Goal: Navigation & Orientation: Find specific page/section

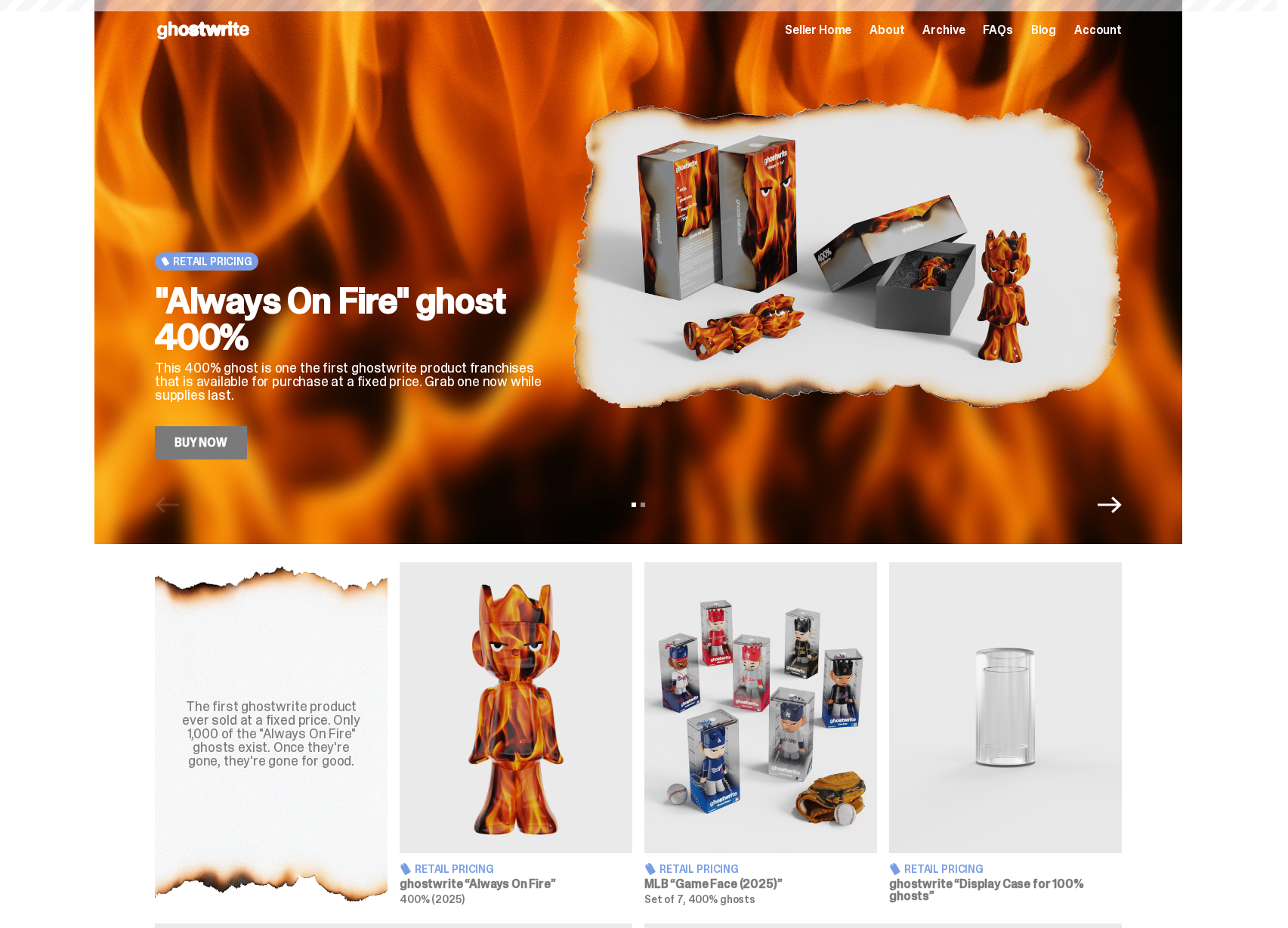
click at [828, 32] on span "Seller Home" at bounding box center [817, 30] width 67 height 12
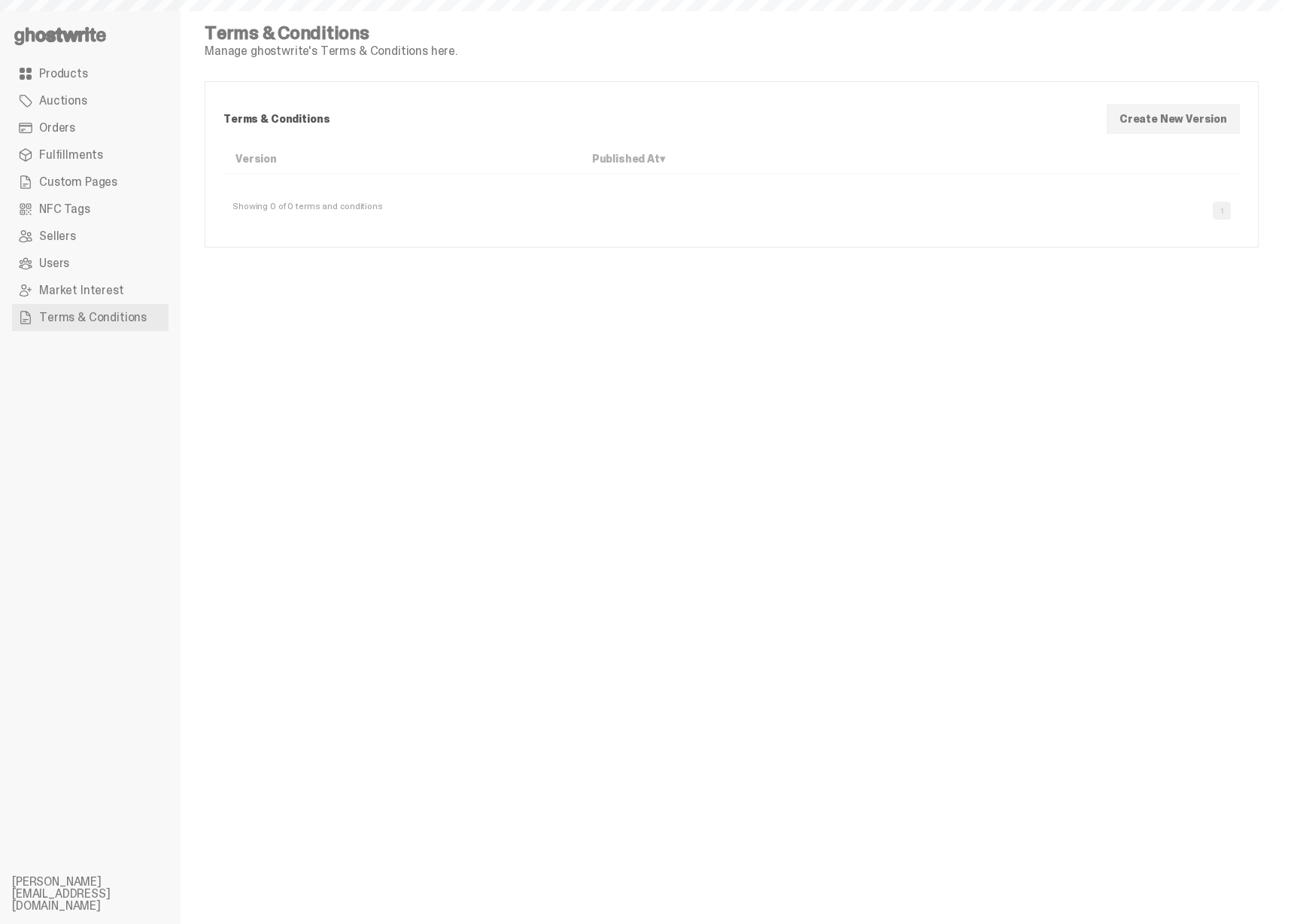
click at [92, 288] on span "Market Interest" at bounding box center [82, 291] width 85 height 12
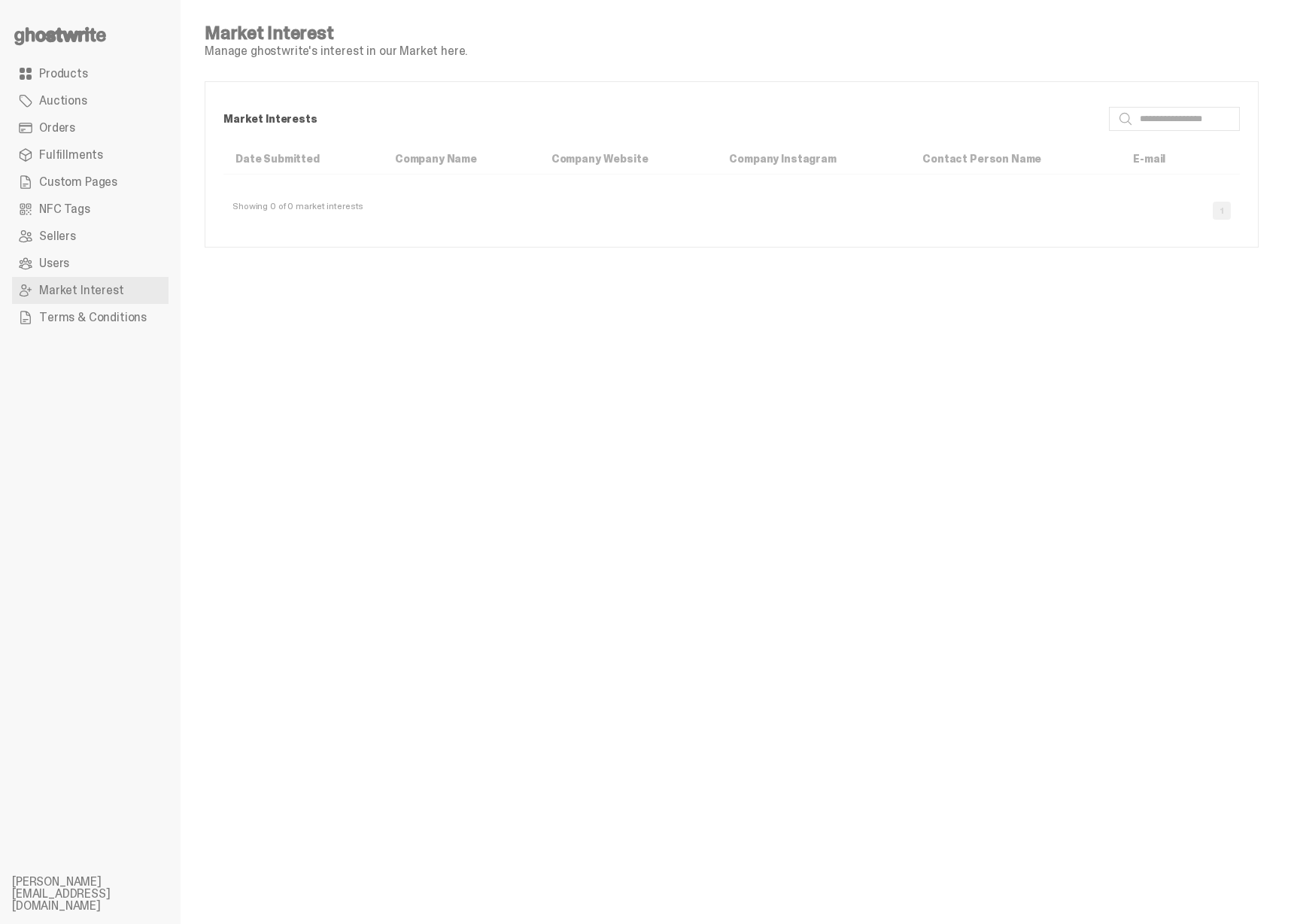
click at [73, 51] on ul "Products Auctions Orders Fulfillments Custom Pages NFC Tags Sellers Users Marke…" at bounding box center [90, 462] width 181 height 924
click at [74, 41] on use at bounding box center [60, 36] width 92 height 18
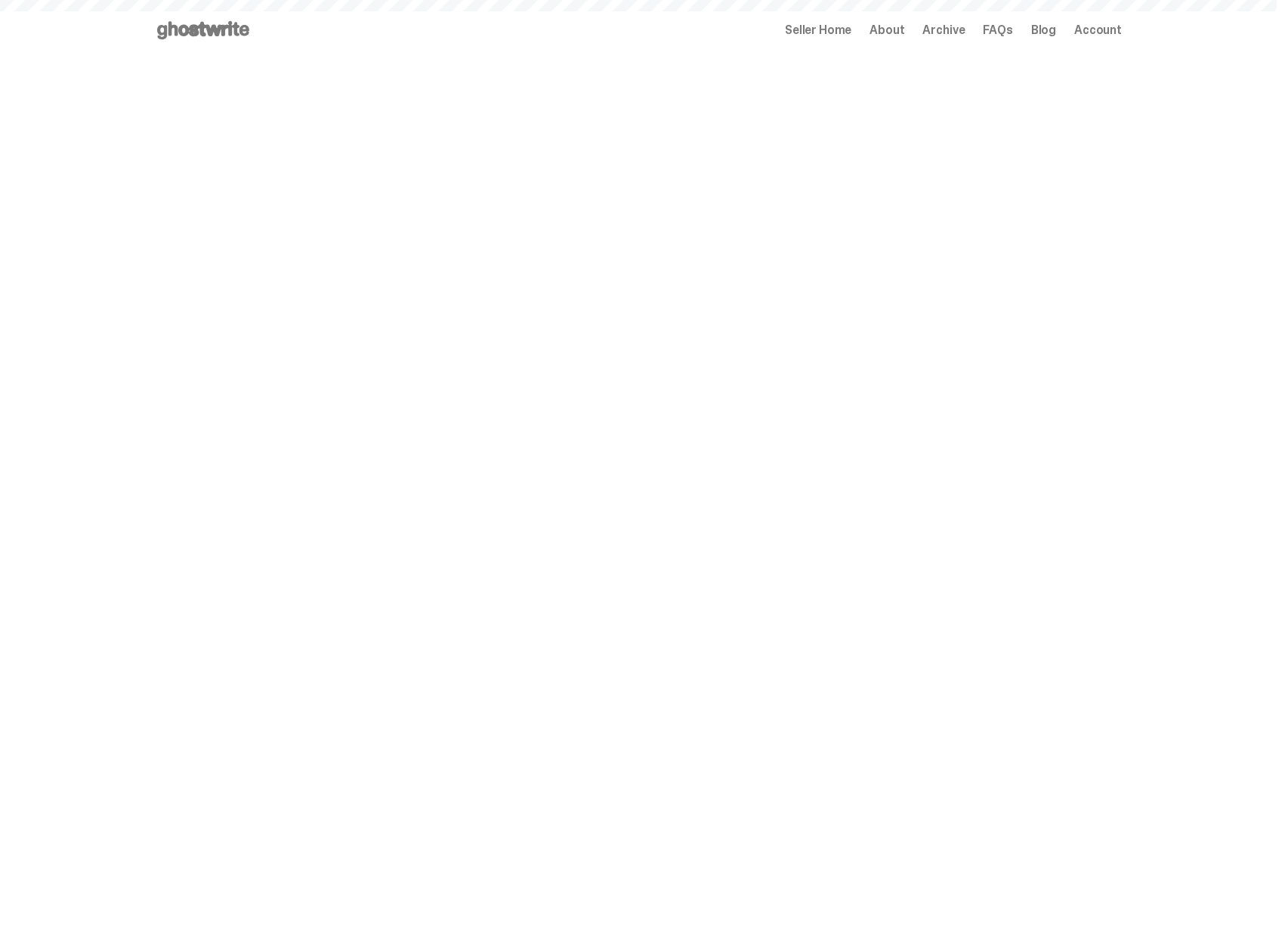
click at [956, 28] on span "Archive" at bounding box center [944, 30] width 43 height 12
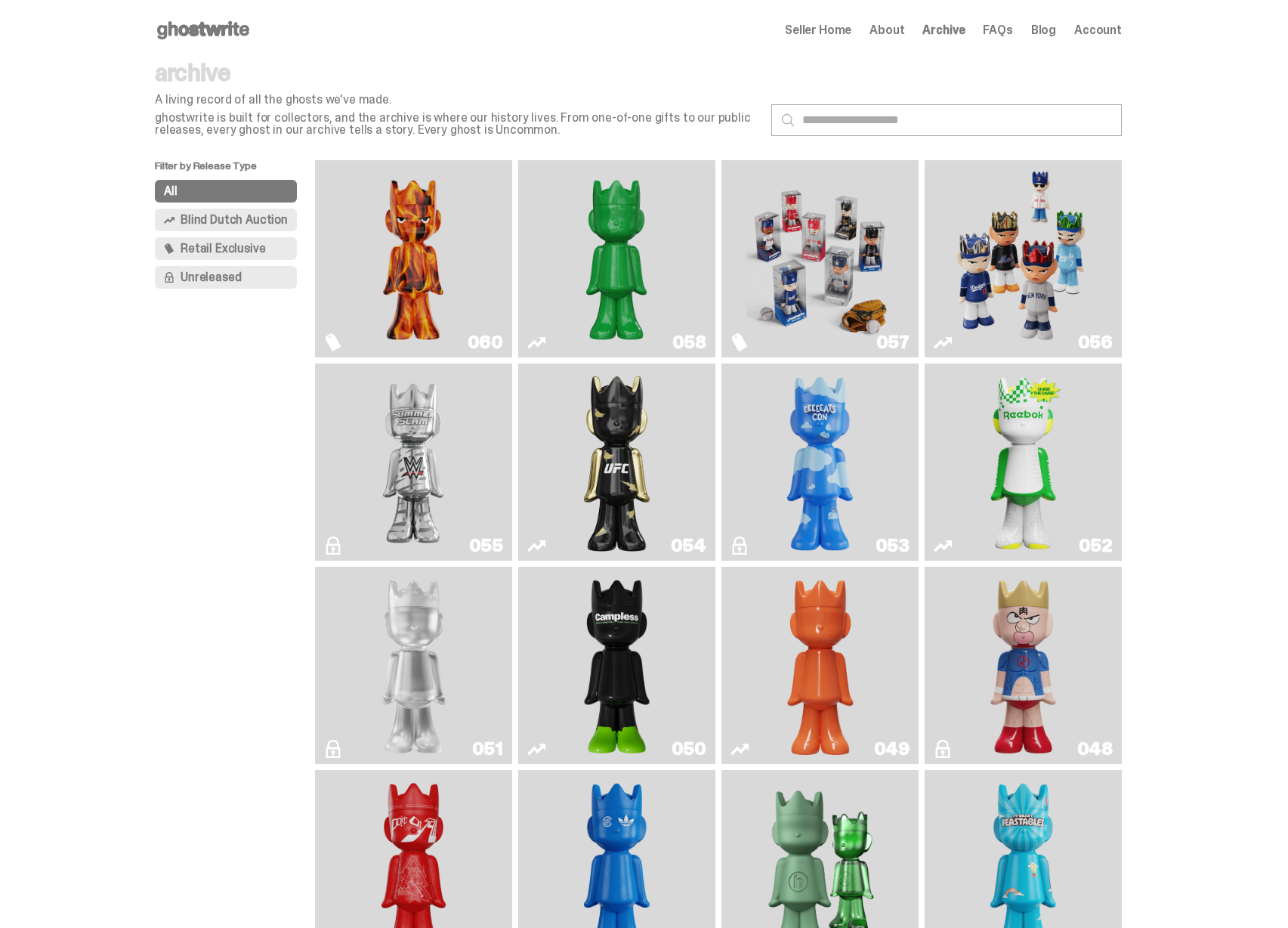
click at [838, 35] on span "Seller Home" at bounding box center [817, 30] width 67 height 12
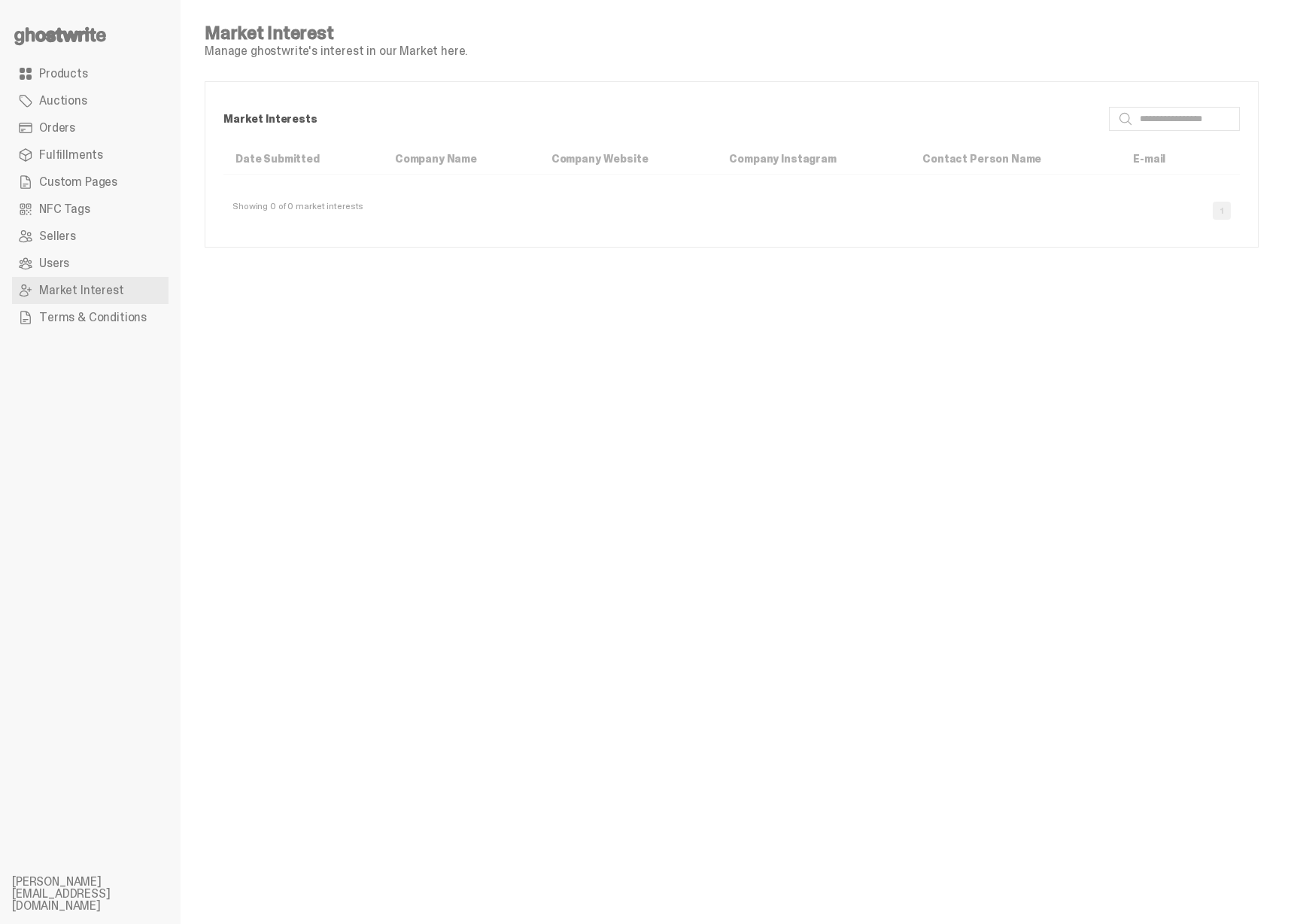
click at [59, 30] on use at bounding box center [60, 36] width 92 height 18
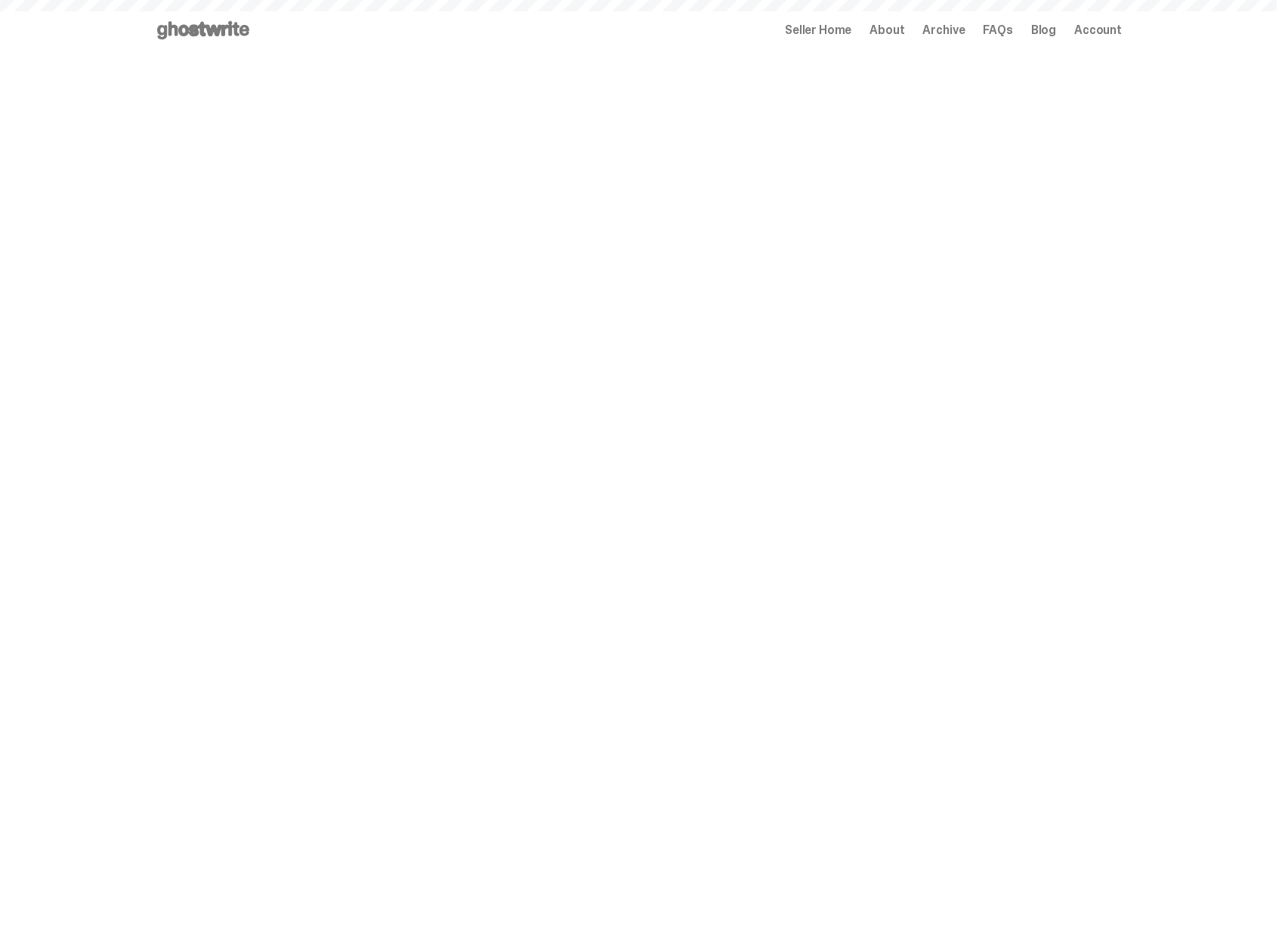
click at [943, 30] on span "Archive" at bounding box center [944, 30] width 43 height 12
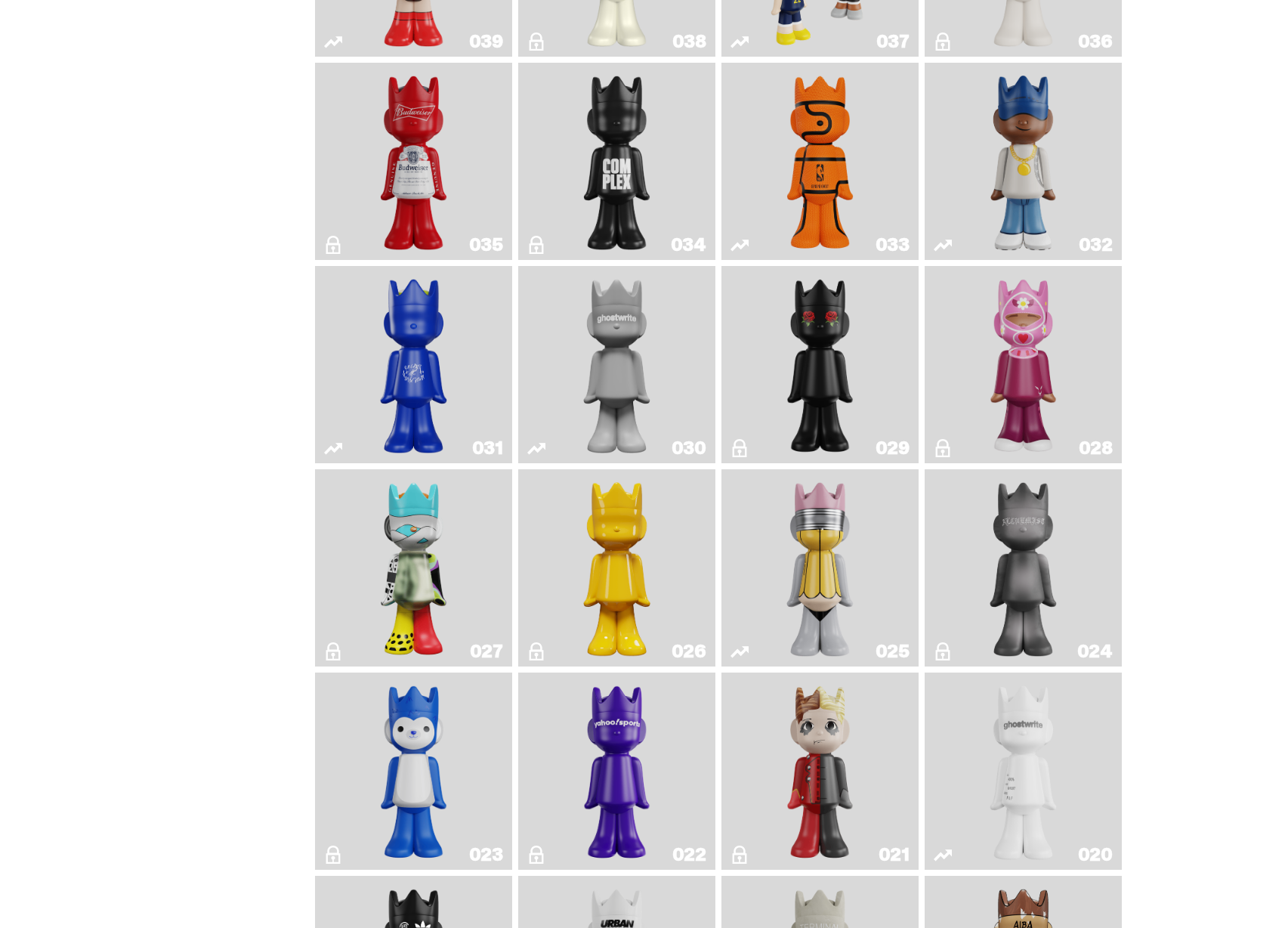
scroll to position [789, 0]
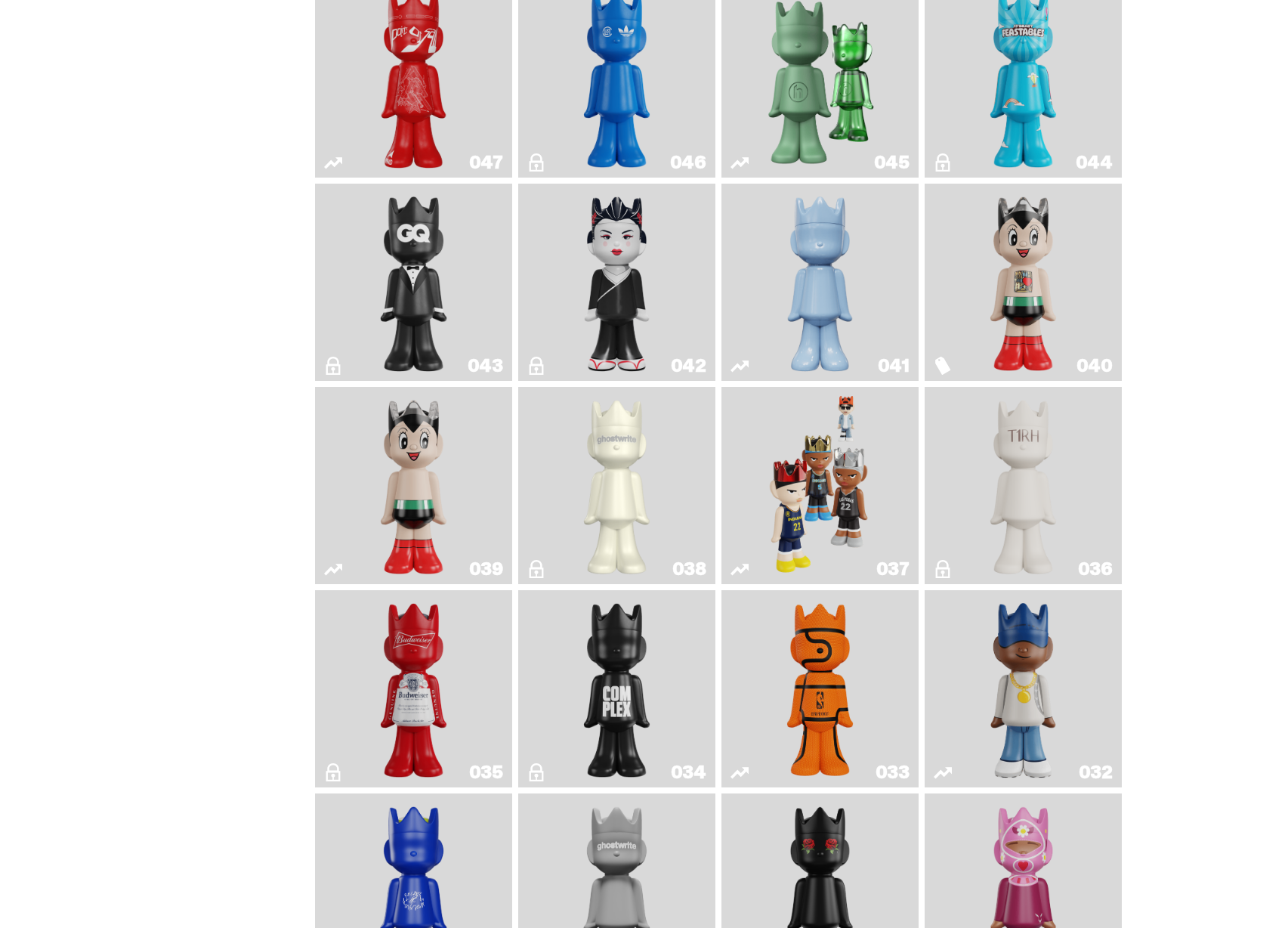
click at [849, 319] on img "Schrödinger's ghost: Winter Blue" at bounding box center [820, 282] width 80 height 185
